Goal: Transaction & Acquisition: Download file/media

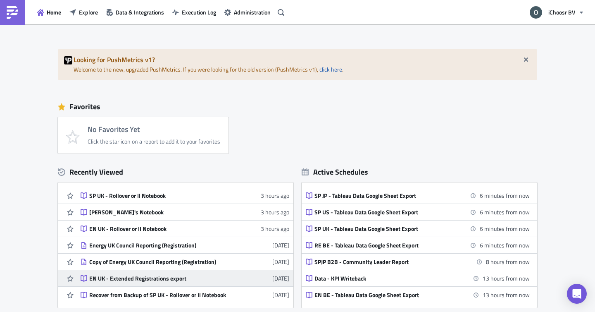
click at [154, 278] on div "EN UK - Extended Registrations export" at bounding box center [161, 277] width 145 height 7
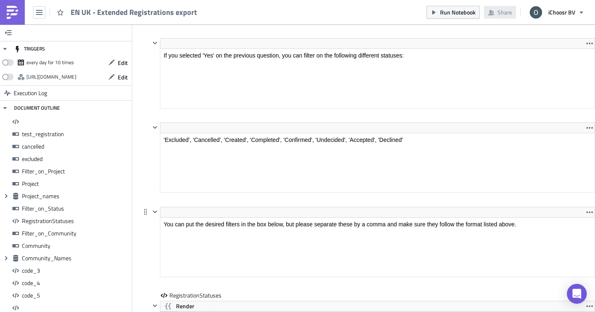
scroll to position [2405, 0]
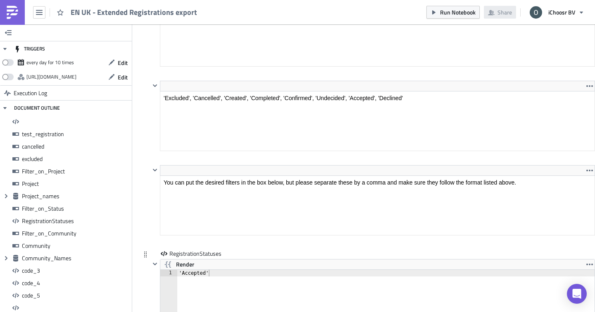
type textarea "'Accepted'"
drag, startPoint x: 215, startPoint y: 275, endPoint x: 165, endPoint y: 275, distance: 50.4
click at [165, 275] on div "'Accepted' 1 'Accepted' ההההההההההההההההההההההההההההההההההההההההההההההההההההההה…" at bounding box center [377, 302] width 434 height 66
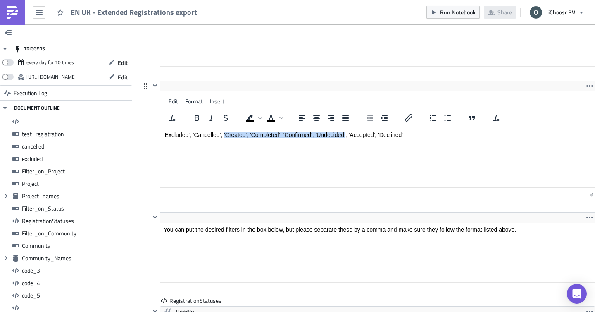
drag, startPoint x: 224, startPoint y: 134, endPoint x: 345, endPoint y: 133, distance: 121.9
click at [345, 133] on p "'Excluded', 'Cancelled', 'Created', 'Completed', 'Confirmed', 'Undecided', 'Acc…" at bounding box center [378, 134] width 428 height 7
copy p "'Created', 'Completed', 'Confirmed', 'Undecided'"
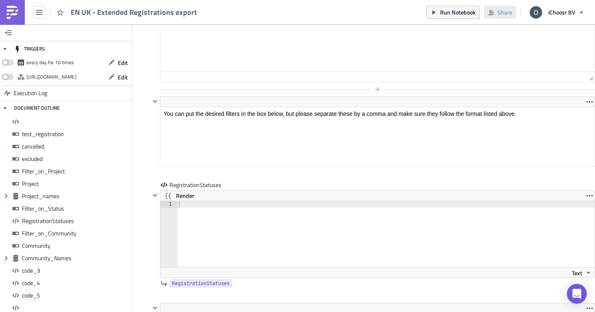
scroll to position [2566, 0]
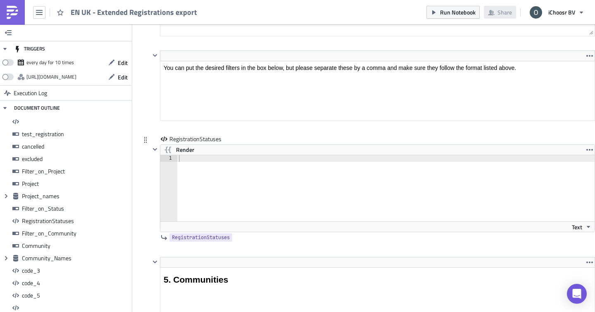
click at [219, 163] on div at bounding box center [386, 194] width 419 height 79
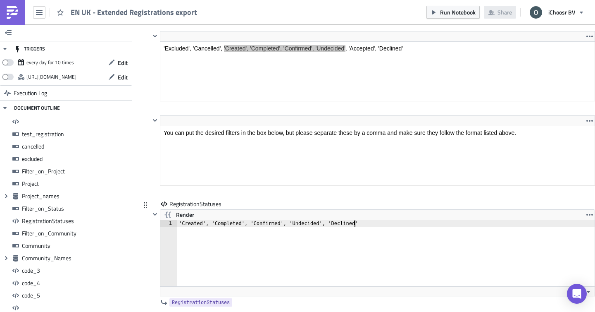
scroll to position [2458, 0]
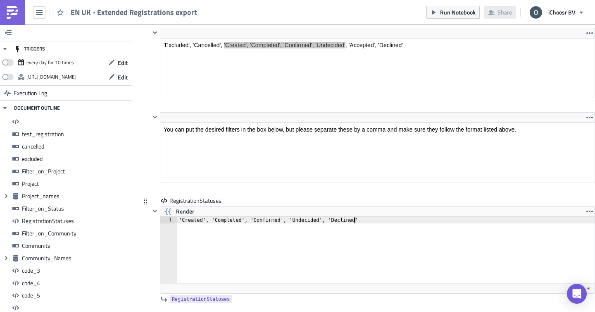
click at [288, 222] on div "'Created', 'Completed', 'Confirmed', 'Undecided', 'Declined'" at bounding box center [386, 256] width 419 height 79
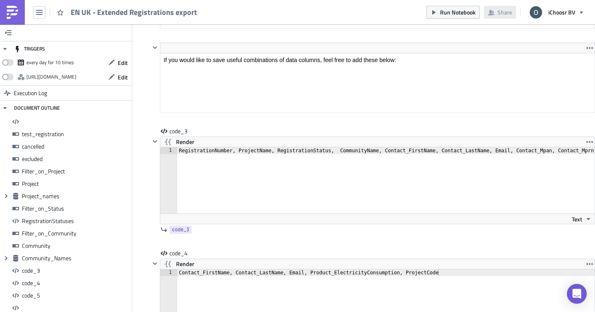
scroll to position [4537, 0]
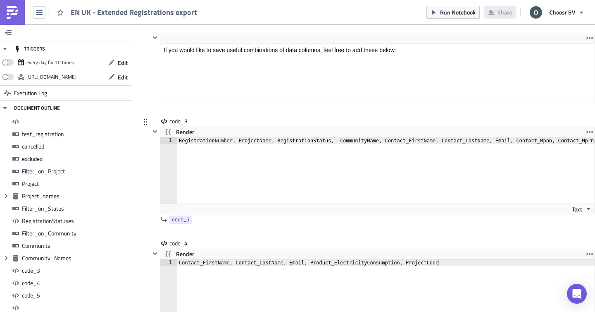
type textarea "'Created', 'Completed', 'Confirmed', 'Undecided', 'Declined'"
click at [290, 142] on div "RegistrationNumber, ProjectName, RegistrationStatus, CommunityName, Contact_Fir…" at bounding box center [497, 176] width 640 height 79
click at [238, 142] on div "RegistrationNumber, ProjectName, RegistrationStatus, CommunityName, Contact_Fir…" at bounding box center [396, 176] width 640 height 79
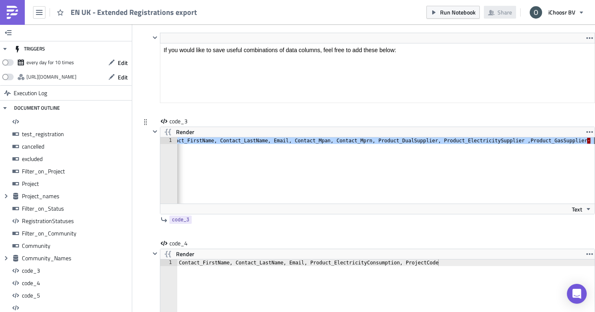
type textarea "RegistrationNumber, ProjectName, RegistrationStatus,"
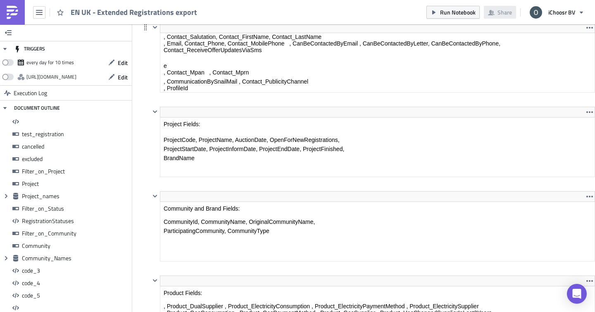
scroll to position [12, 0]
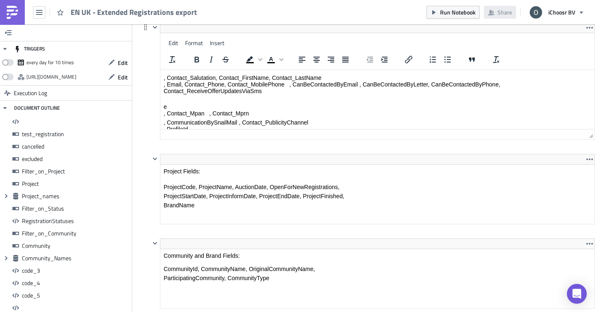
click at [167, 84] on body "PII Fields: , Contact_Salutation, Contact_FirstName, Contact_LastName , Email, …" at bounding box center [378, 100] width 428 height 78
drag, startPoint x: 167, startPoint y: 121, endPoint x: 237, endPoint y: 120, distance: 69.4
click at [237, 121] on p ", CommunicationBySnailMail , Contact_PublicityChannel , ProfileId" at bounding box center [378, 129] width 428 height 20
copy p "CommunicationBySnailMail"
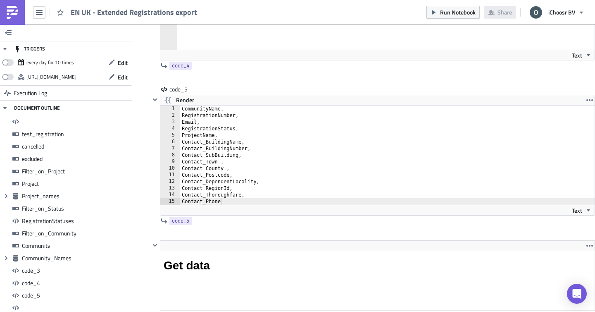
scroll to position [4860, 0]
type textarea "Email,"
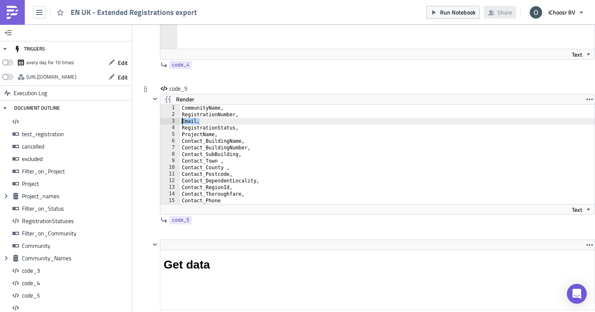
drag, startPoint x: 201, startPoint y: 123, endPoint x: 182, endPoint y: 119, distance: 19.8
click at [182, 119] on div "CommunityName, RegistrationNumber, Email, RegistrationStatus, ProjectName, Cont…" at bounding box center [388, 161] width 416 height 112
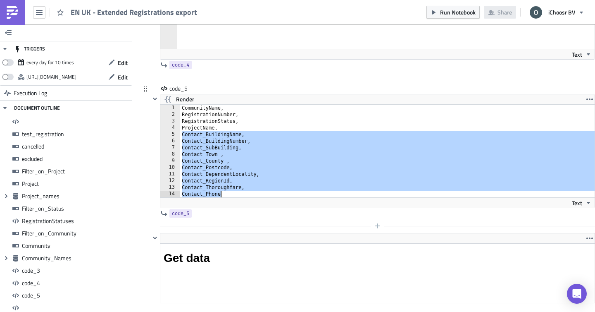
drag, startPoint x: 183, startPoint y: 136, endPoint x: 248, endPoint y: 231, distance: 115.1
click at [247, 232] on div "code_5 Render RegistrationNumber, 1 2 3 4 5 6 7 8 9 10 11 12 13 14 CommunityNam…" at bounding box center [372, 158] width 445 height 148
type textarea "Contact_Thoroughfare, Contact_Phone"
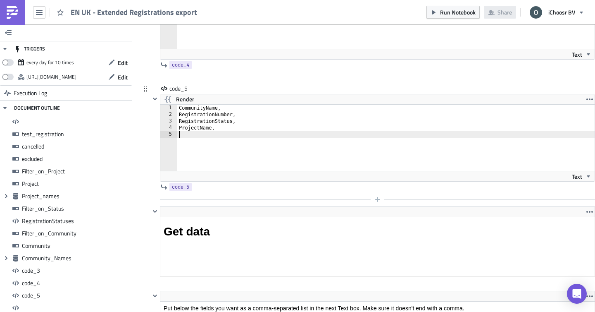
paste textarea "CommunicationBySnailMail"
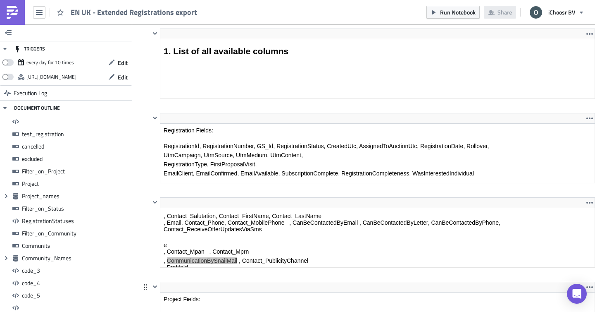
scroll to position [3692, 0]
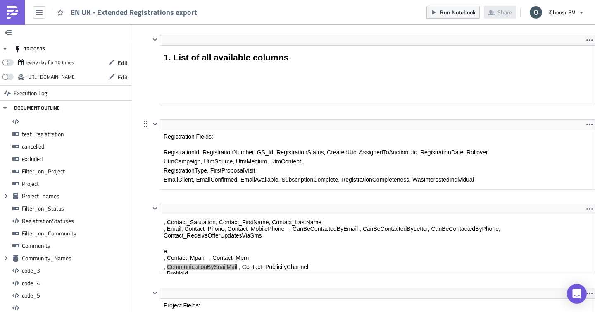
type textarea "CommunicationBySnailMail,"
click at [164, 130] on html "Registration Fields: RegistrationId, RegistrationNumber, GS_Id, RegistrationSta…" at bounding box center [377, 158] width 434 height 56
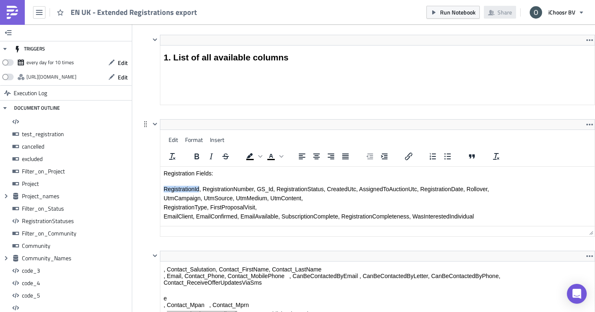
drag, startPoint x: 164, startPoint y: 188, endPoint x: 199, endPoint y: 188, distance: 35.5
click at [199, 188] on p "RegistrationId, RegistrationNumber, GS_Id, RegistrationStatus, CreatedUtc, Assi…" at bounding box center [378, 189] width 428 height 7
copy p "RegistrationId"
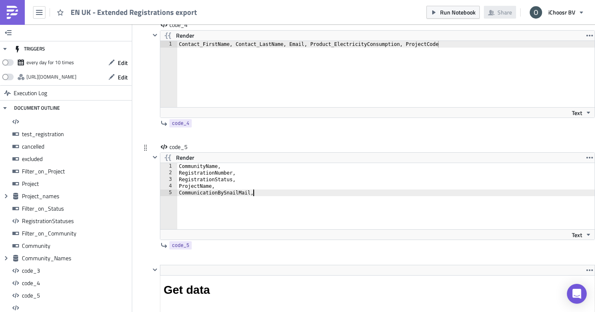
scroll to position [4708, 0]
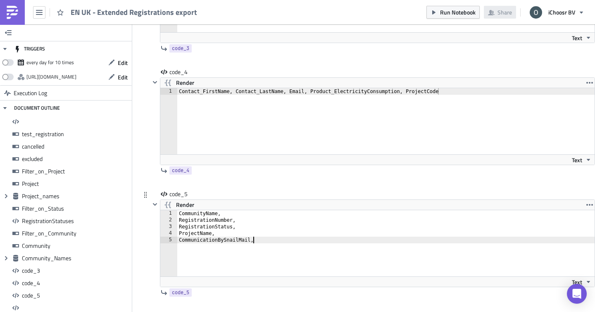
click at [260, 242] on div "CommunityName, RegistrationNumber, RegistrationStatus, ProjectName, Communicati…" at bounding box center [386, 249] width 418 height 79
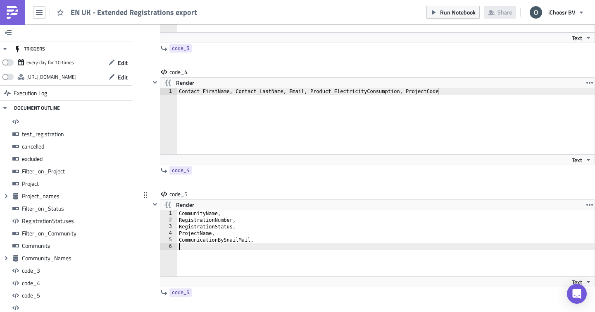
scroll to position [0, 0]
paste textarea "RegistrationId"
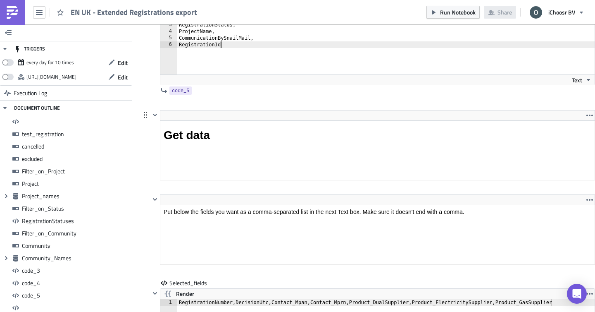
scroll to position [4872, 0]
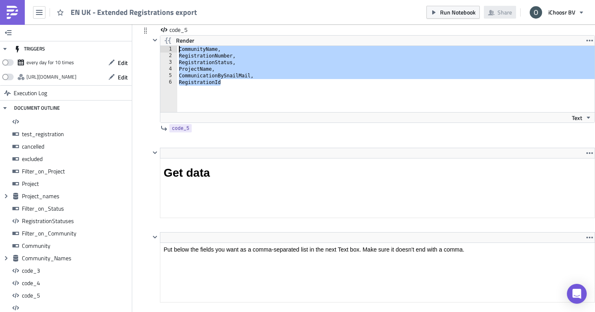
drag, startPoint x: 221, startPoint y: 83, endPoint x: 176, endPoint y: 49, distance: 56.7
click at [176, 49] on div "RegistrationId 1 2 3 4 5 6 CommunityName, RegistrationNumber, RegistrationStatu…" at bounding box center [377, 79] width 434 height 66
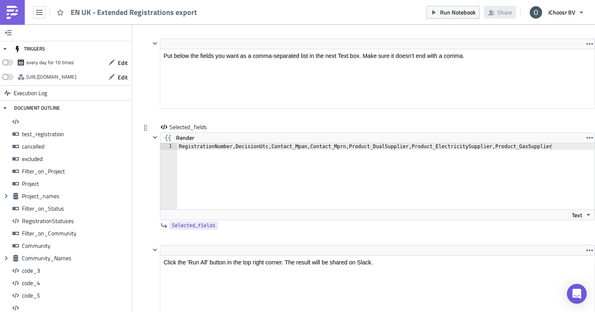
type textarea "CommunityName, RegistrationNumber,"
type textarea "RegistrationNumber,DecisionUtc,Contact_Mpan,Contact_Mprn,Product_DualSupplier,P…"
click at [233, 147] on div "RegistrationNumber,DecisionUtc,Contact_Mpan,Contact_Mprn,Product_DualSupplier,P…" at bounding box center [386, 182] width 419 height 79
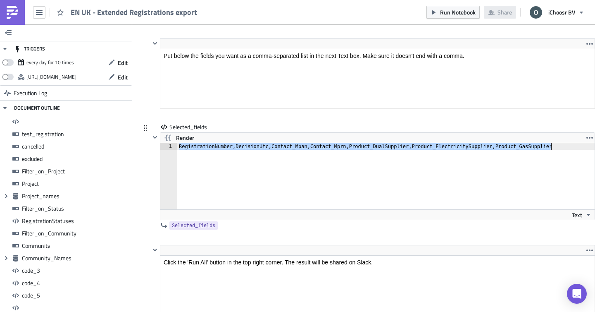
click at [233, 147] on div "RegistrationNumber,DecisionUtc,Contact_Mpan,Contact_Mprn,Product_DualSupplier,P…" at bounding box center [386, 182] width 419 height 79
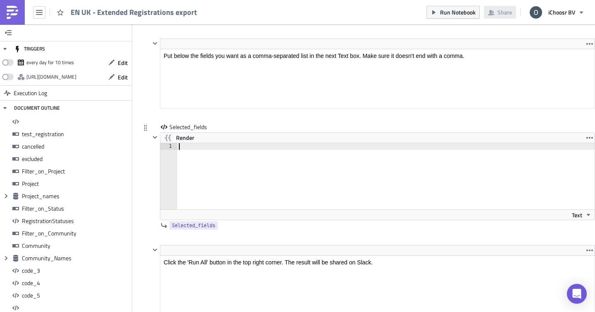
paste textarea "RegistrationId"
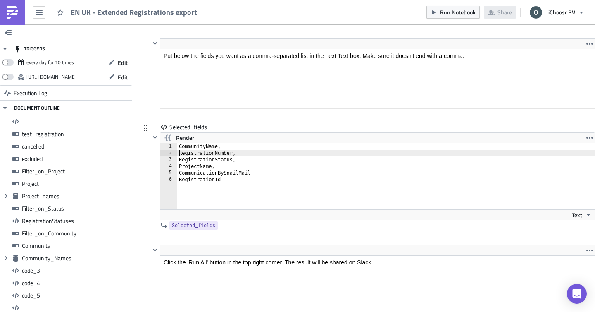
click at [179, 155] on div "CommunityName, RegistrationNumber, RegistrationStatus, ProjectName, Communicati…" at bounding box center [386, 182] width 419 height 79
click at [179, 155] on div "CommunityName,RegistrationNumber, RegistrationStatus, ProjectName, Communicatio…" at bounding box center [386, 182] width 419 height 79
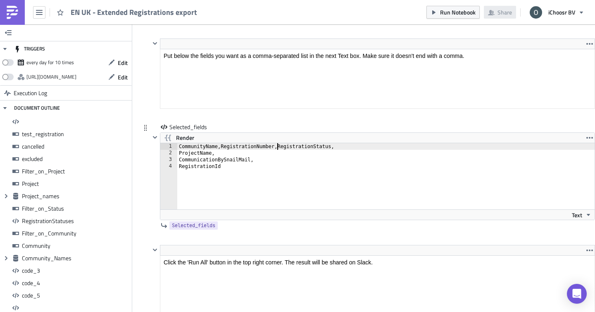
click at [179, 157] on div "CommunityName,RegistrationNumber,RegistrationStatus, ProjectName, Communication…" at bounding box center [386, 182] width 419 height 79
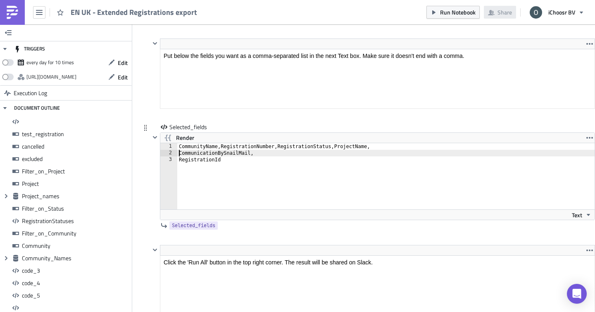
click at [179, 157] on div "CommunityName,RegistrationNumber,RegistrationStatus,ProjectName, CommunicationB…" at bounding box center [386, 182] width 419 height 79
click at [178, 156] on div "CommunityName,RegistrationNumber,RegistrationStatus,ProjectName,CommunicationBy…" at bounding box center [386, 182] width 419 height 79
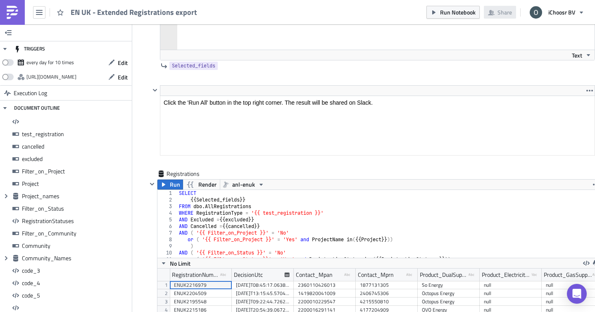
scroll to position [5275, 0]
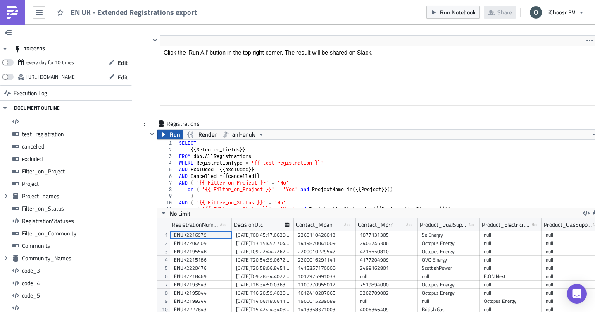
click at [167, 135] on button "Run" at bounding box center [170, 134] width 26 height 10
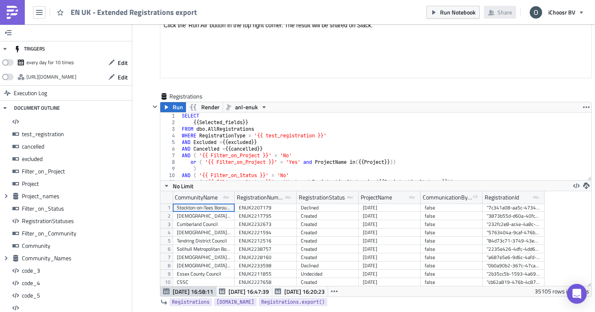
scroll to position [95, 431]
click at [586, 186] on icon "button" at bounding box center [586, 185] width 7 height 7
click at [532, 154] on div "CSV" at bounding box center [554, 155] width 64 height 8
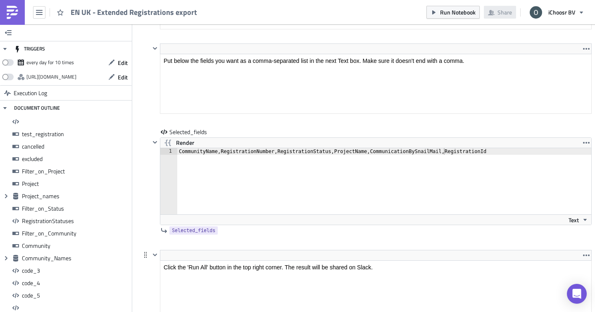
scroll to position [5044, 0]
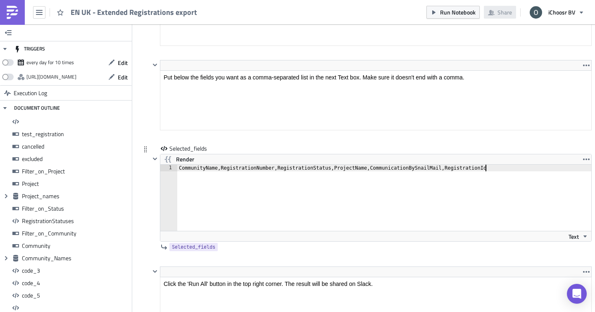
click at [507, 173] on div "CommunityName,RegistrationNumber,RegistrationStatus,ProjectName,CommunicationBy…" at bounding box center [386, 203] width 419 height 79
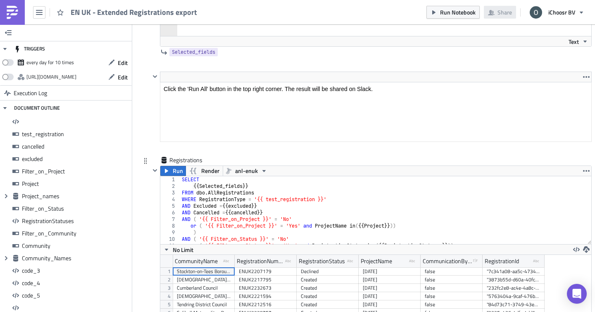
scroll to position [5246, 0]
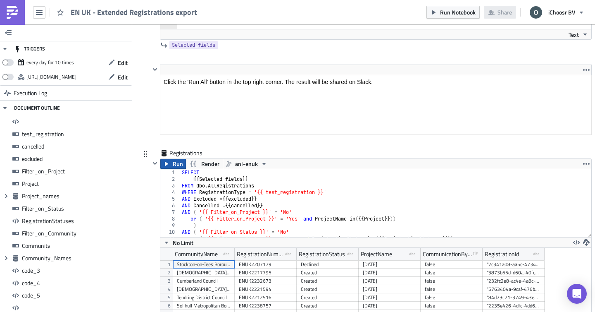
type textarea "CommunityName,RegistrationNumber,RegistrationStatus,ProjectName,CommunicationBy…"
click at [173, 162] on span "Run" at bounding box center [178, 164] width 10 height 10
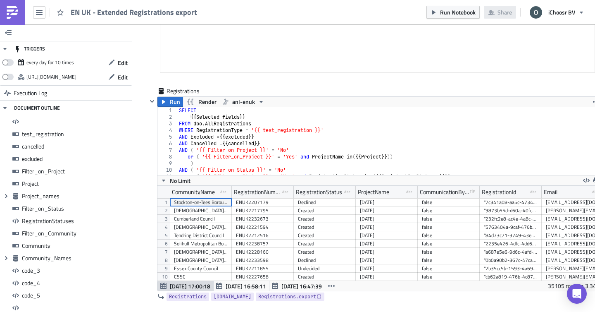
scroll to position [5318, 0]
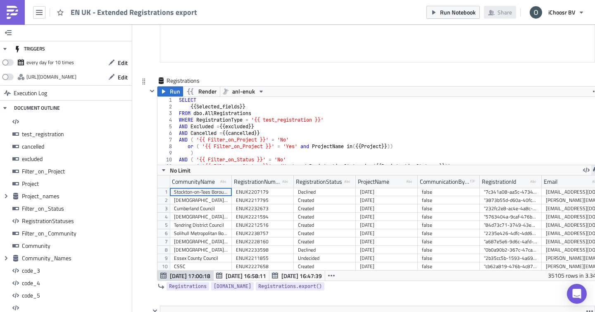
click at [594, 171] on icon "button" at bounding box center [596, 170] width 7 height 7
click at [552, 138] on div "CSV" at bounding box center [564, 140] width 64 height 8
